Goal: Book appointment/travel/reservation

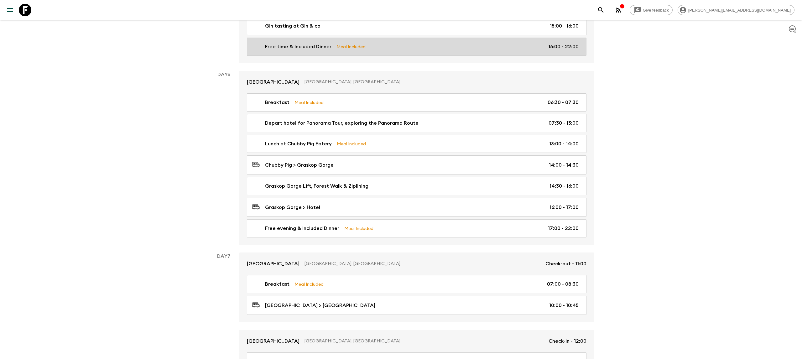
scroll to position [870, 0]
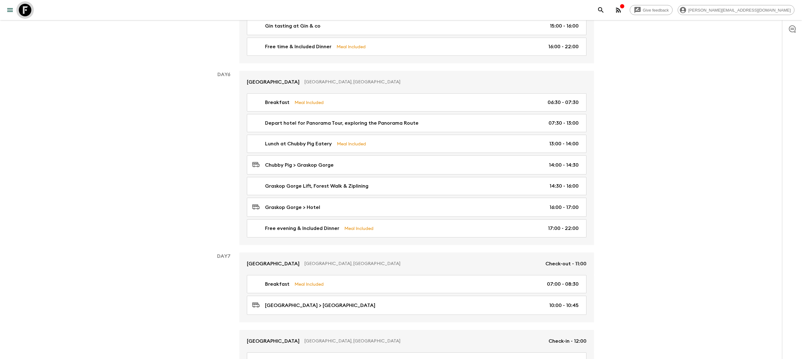
click at [22, 5] on icon at bounding box center [25, 10] width 13 height 13
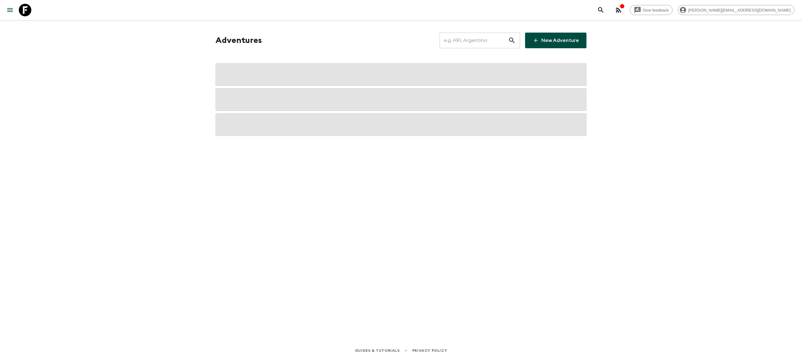
click at [490, 46] on input "text" at bounding box center [474, 41] width 69 height 18
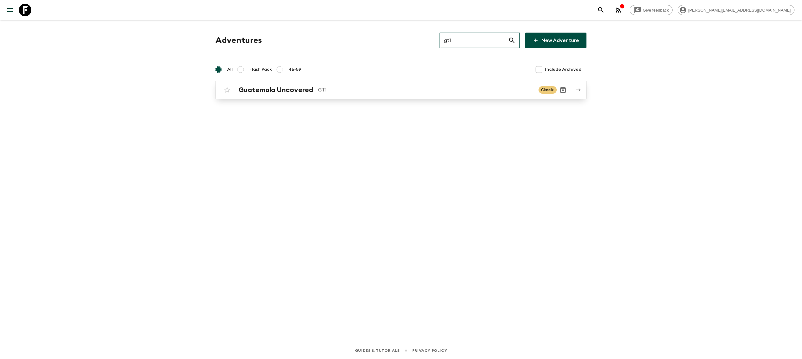
type input "gt1"
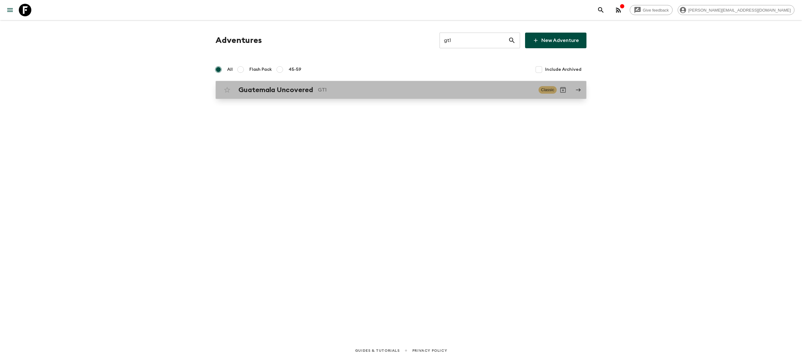
click at [304, 85] on div "Guatemala Uncovered GT1 Classic" at bounding box center [389, 90] width 336 height 13
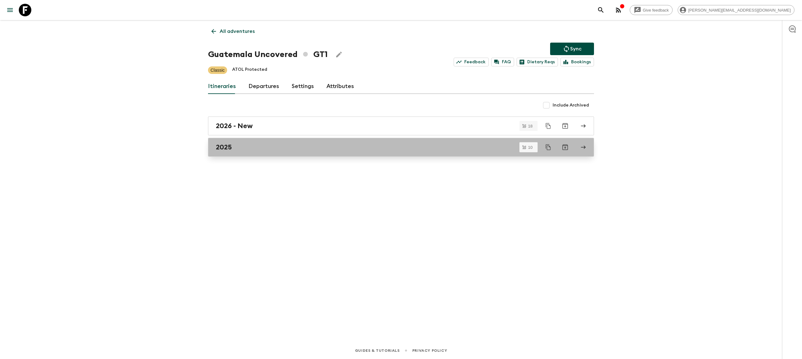
click at [234, 150] on div "2025" at bounding box center [395, 147] width 358 height 8
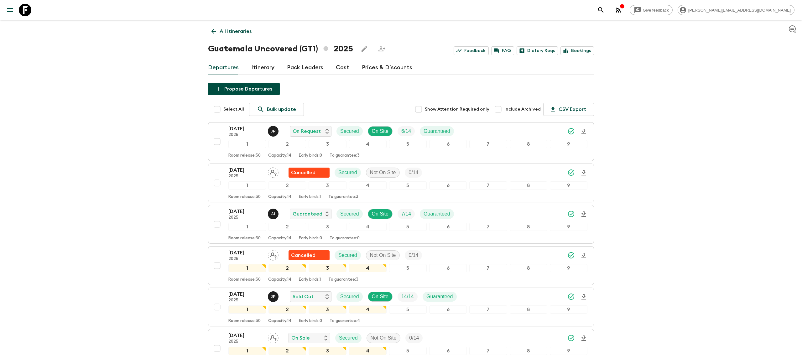
click at [132, 164] on div "Give feedback [PERSON_NAME][EMAIL_ADDRESS][DOMAIN_NAME] All itineraries Guatema…" at bounding box center [401, 295] width 802 height 590
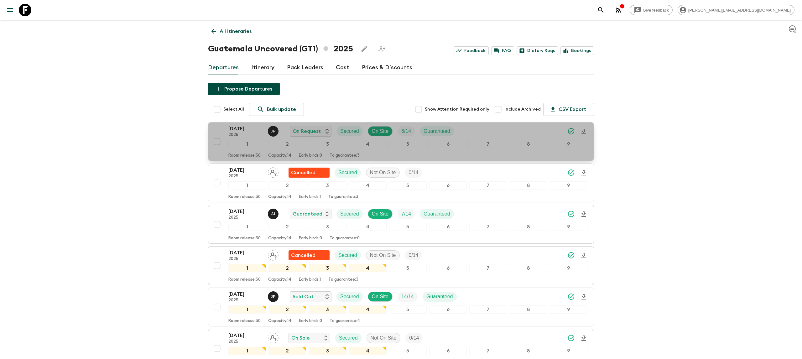
click at [247, 132] on p "[DATE]" at bounding box center [245, 129] width 34 height 8
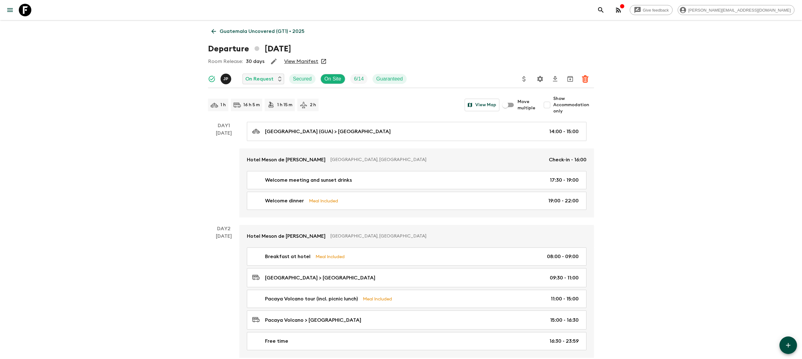
click at [550, 102] on input "Show Accommodation only" at bounding box center [547, 105] width 13 height 13
checkbox input "true"
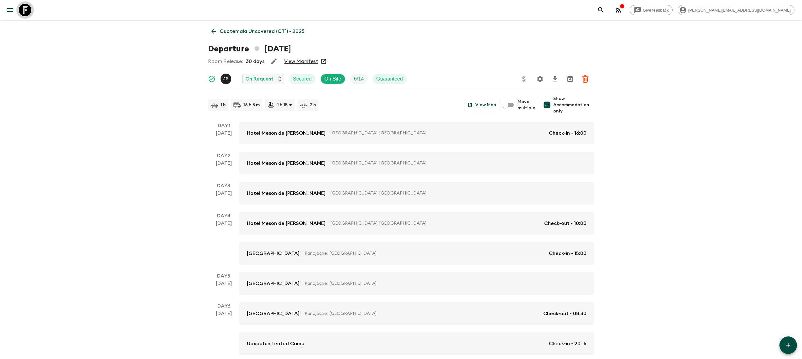
click at [26, 12] on icon at bounding box center [25, 10] width 13 height 13
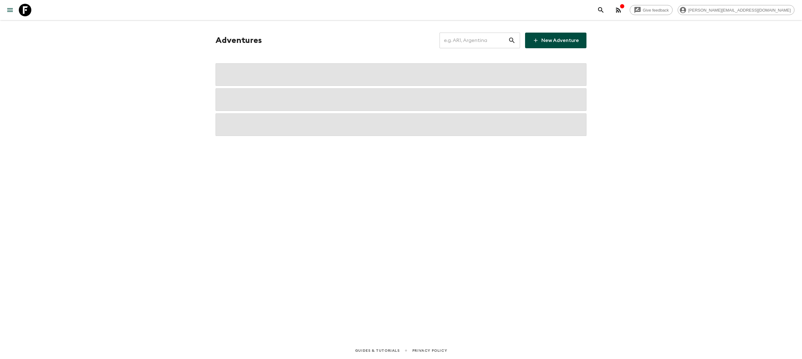
click at [475, 43] on input "text" at bounding box center [474, 41] width 69 height 18
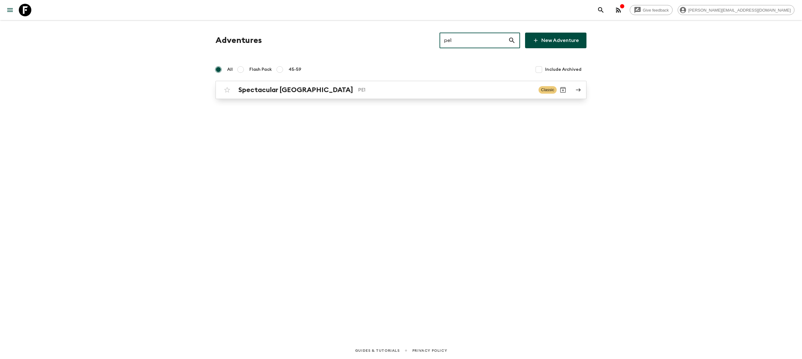
type input "pe1"
click at [337, 84] on div "Spectacular Peru PE1 Classic" at bounding box center [389, 90] width 336 height 13
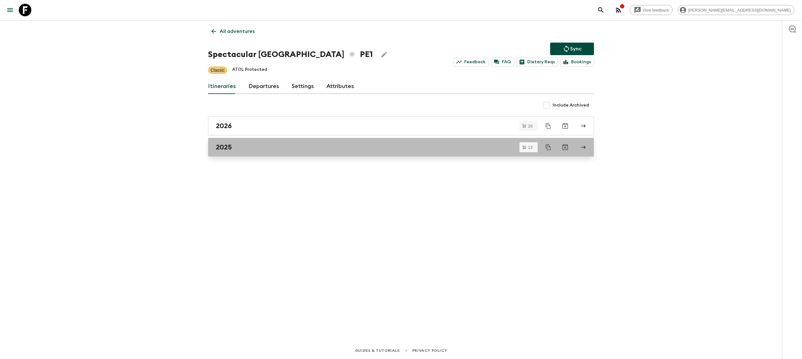
click at [249, 151] on div "2025" at bounding box center [395, 147] width 358 height 8
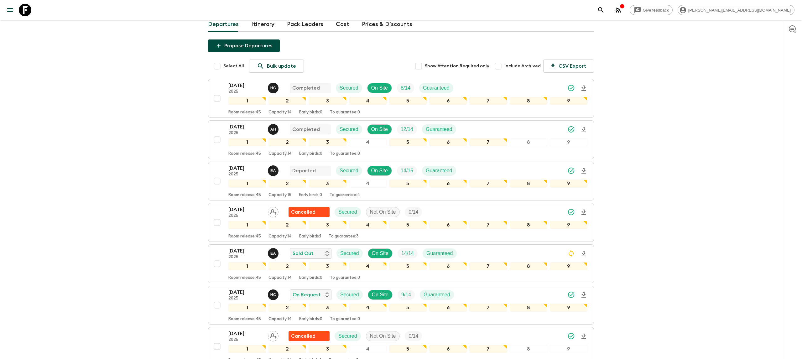
scroll to position [58, 0]
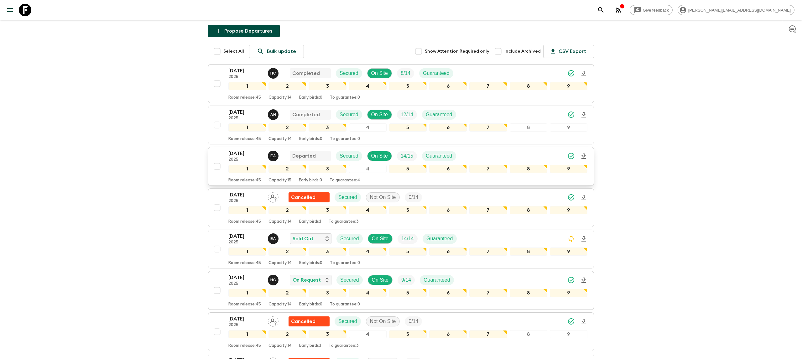
click at [237, 152] on p "[DATE]" at bounding box center [245, 154] width 34 height 8
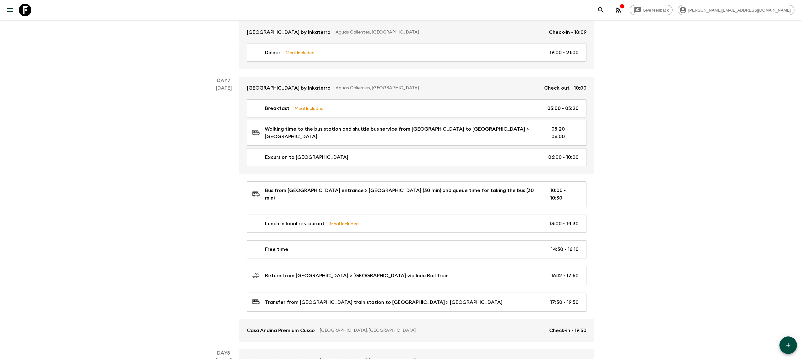
scroll to position [922, 0]
